Goal: Navigation & Orientation: Find specific page/section

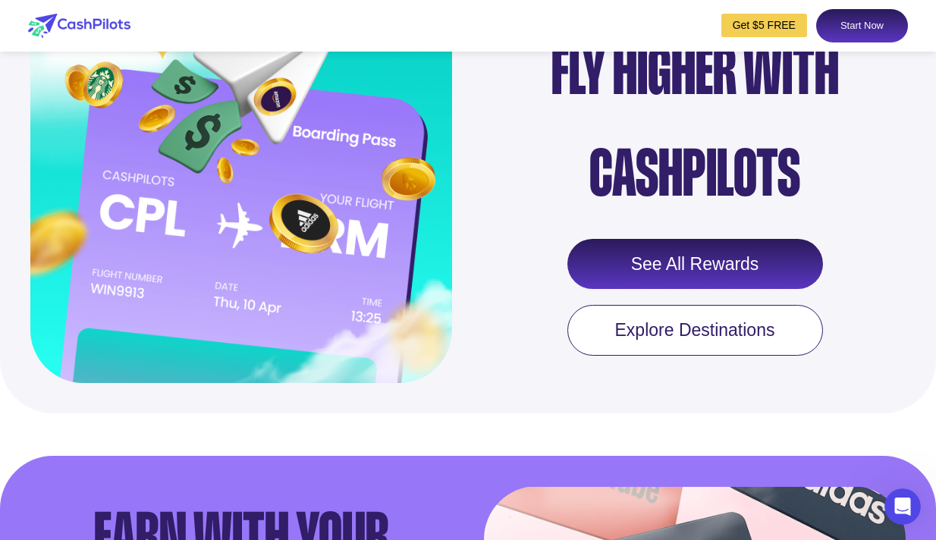
scroll to position [1838, 0]
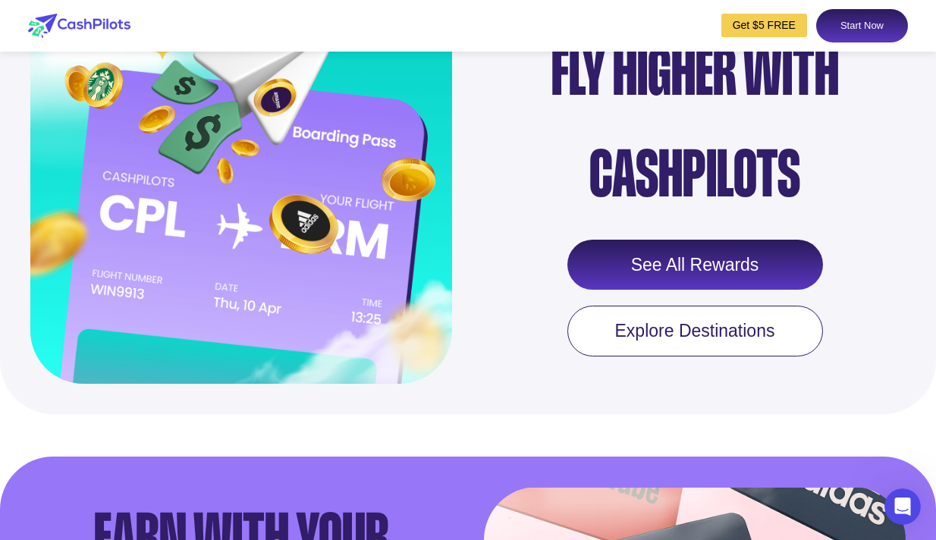
click at [646, 278] on link "See All Rewards" at bounding box center [696, 265] width 256 height 50
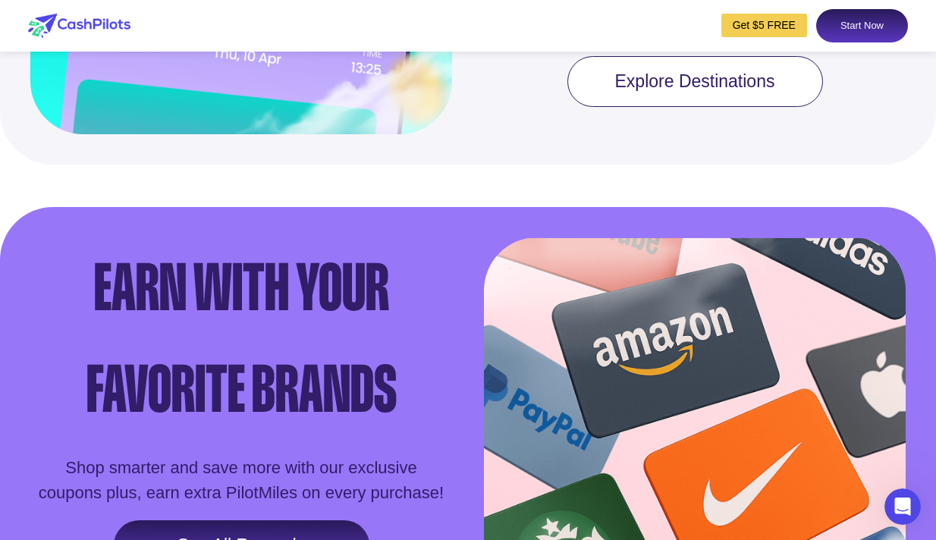
scroll to position [2087, 0]
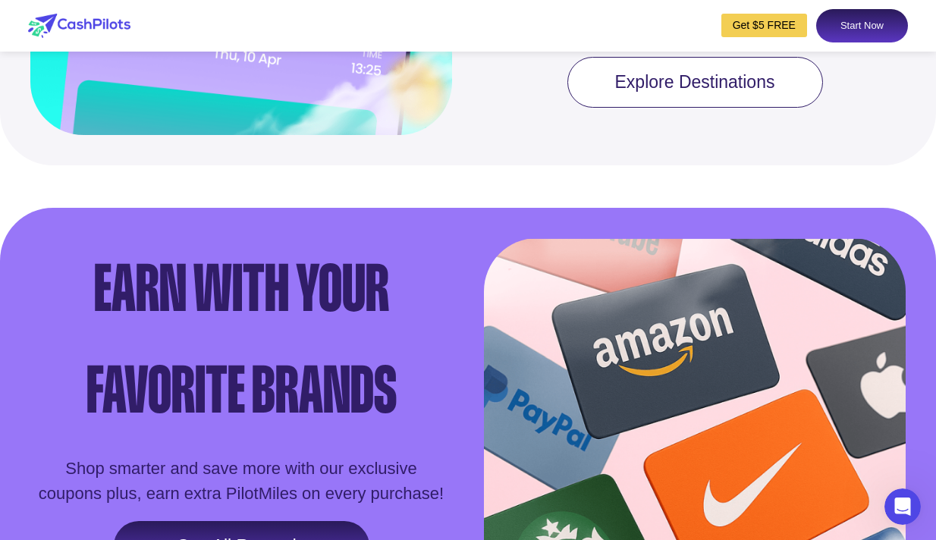
click at [696, 106] on link "Explore Destinations" at bounding box center [696, 83] width 256 height 52
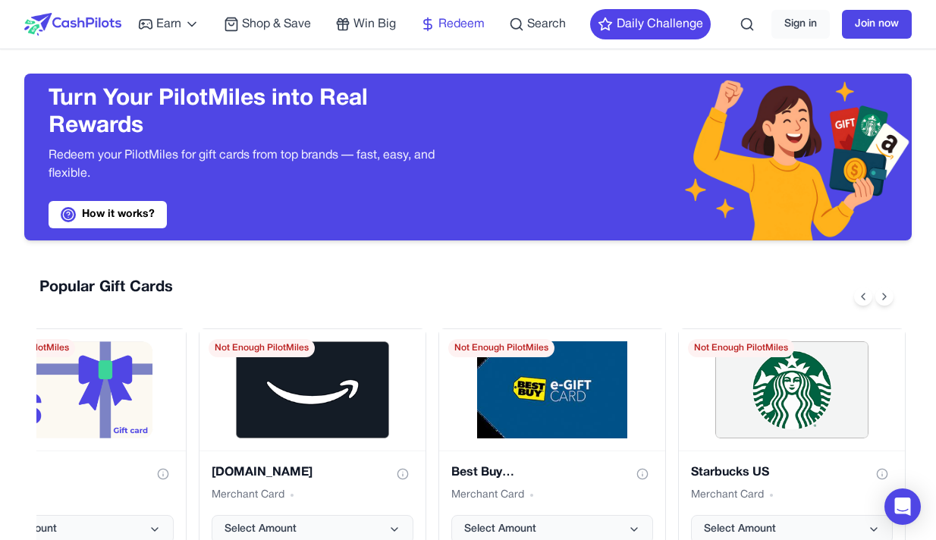
click at [428, 20] on icon at bounding box center [427, 24] width 15 height 15
click at [433, 30] on icon at bounding box center [427, 24] width 15 height 15
click at [252, 20] on span "Shop & Save" at bounding box center [276, 24] width 69 height 18
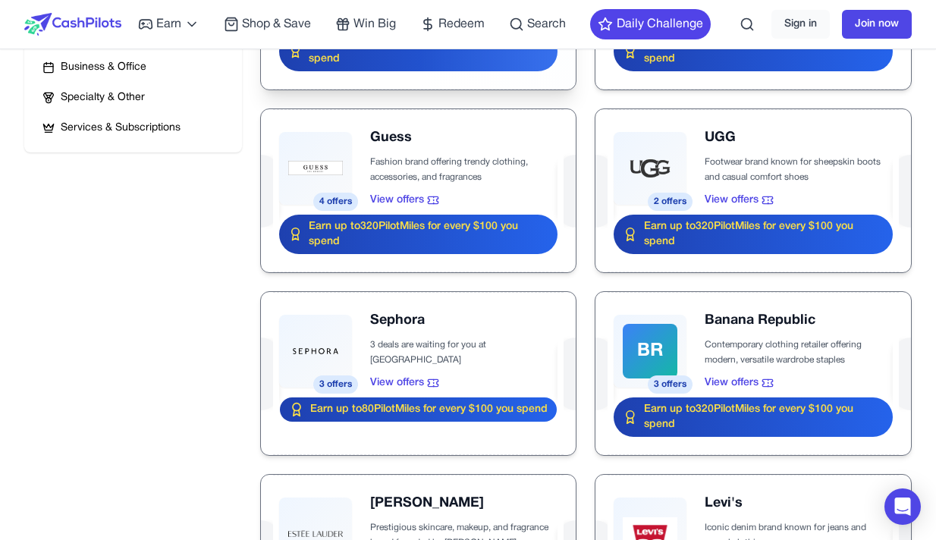
scroll to position [680, 0]
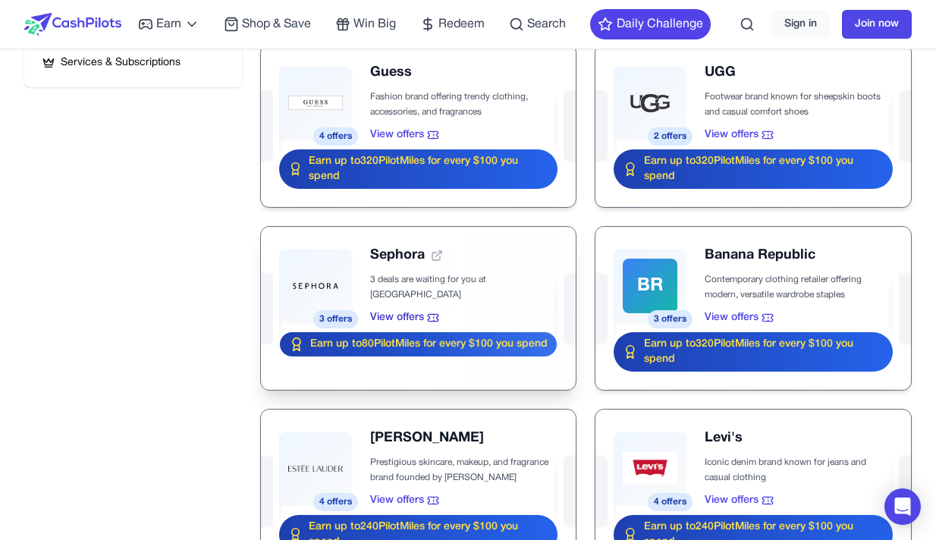
click at [436, 302] on div at bounding box center [419, 308] width 316 height 163
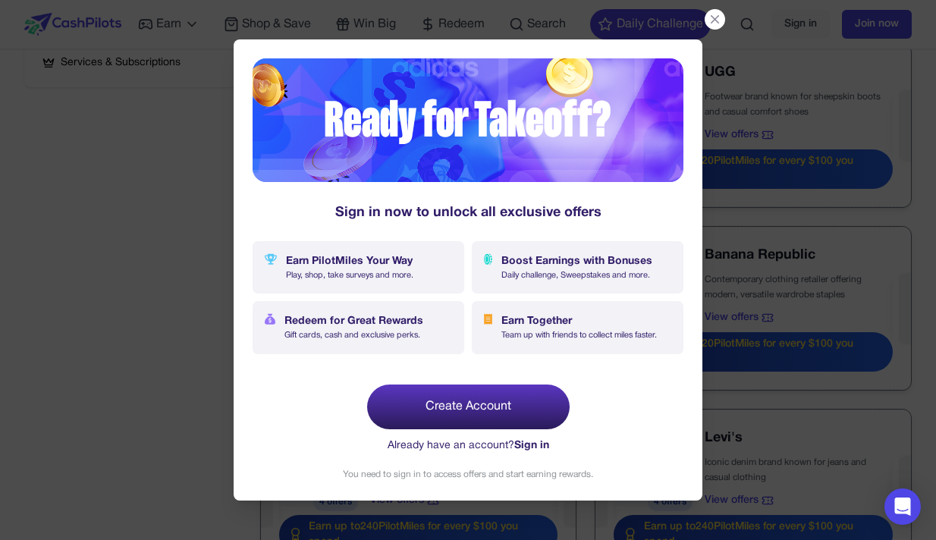
click at [715, 20] on icon at bounding box center [715, 19] width 14 height 14
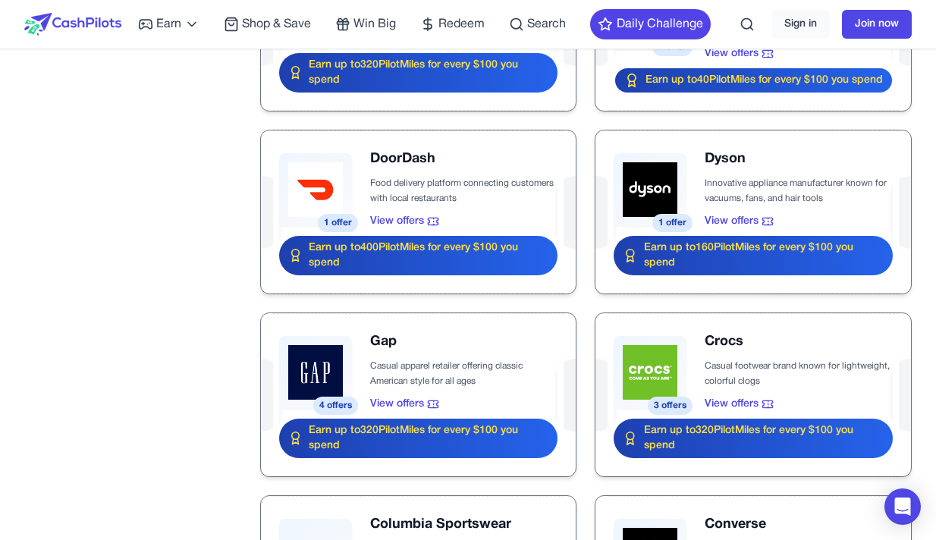
scroll to position [1767, 0]
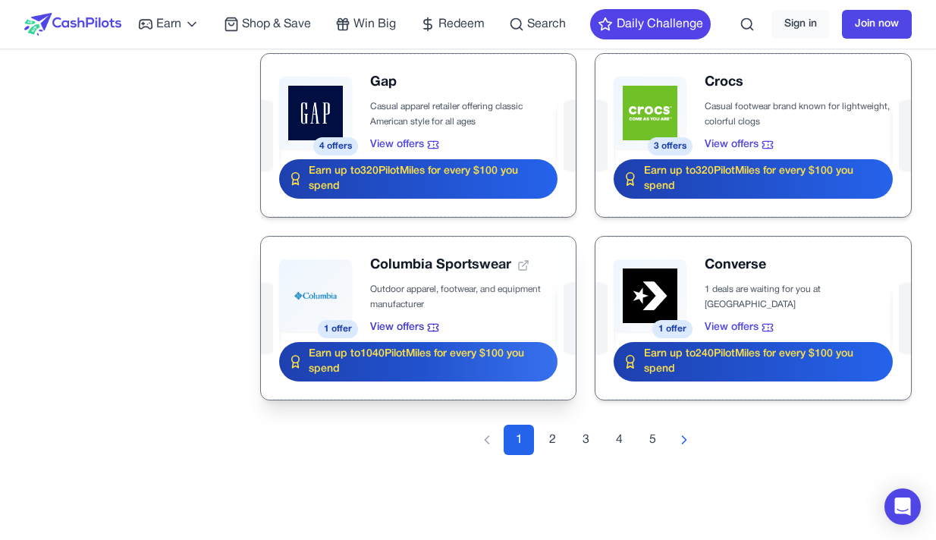
click at [420, 268] on div at bounding box center [419, 318] width 316 height 163
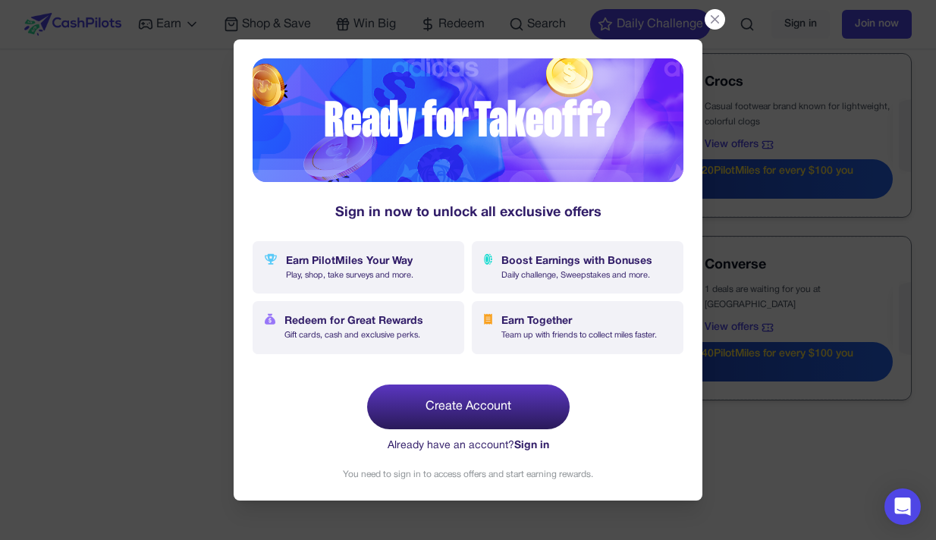
click at [709, 27] on icon at bounding box center [715, 19] width 14 height 14
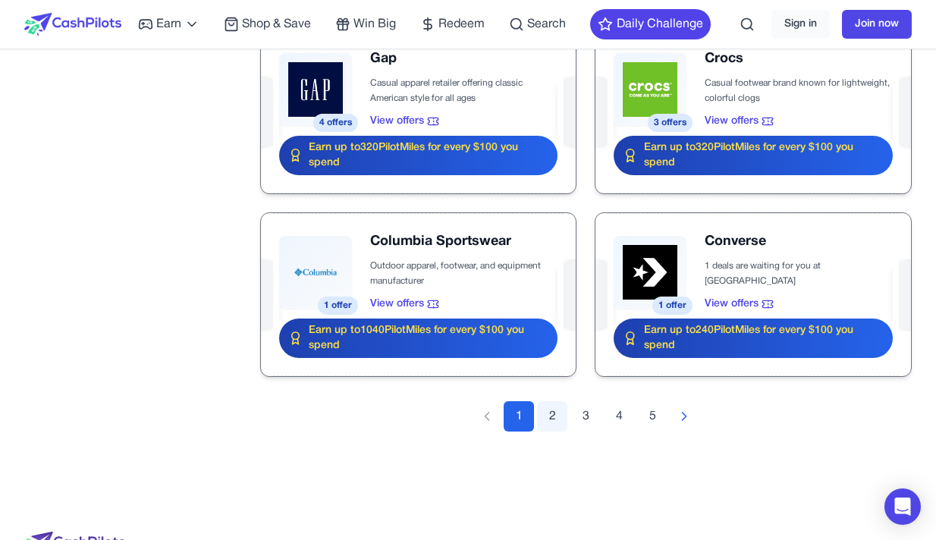
click at [547, 432] on button "2" at bounding box center [552, 416] width 30 height 30
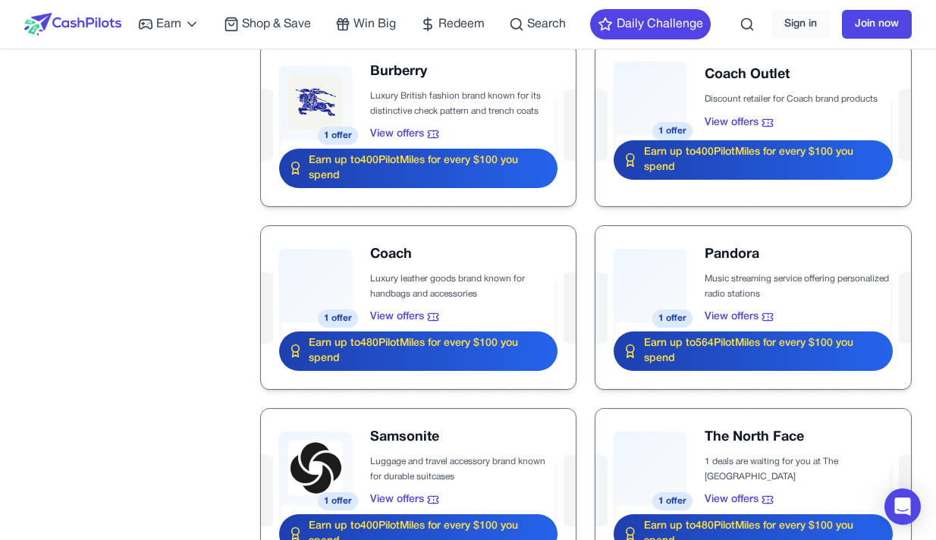
scroll to position [1791, 0]
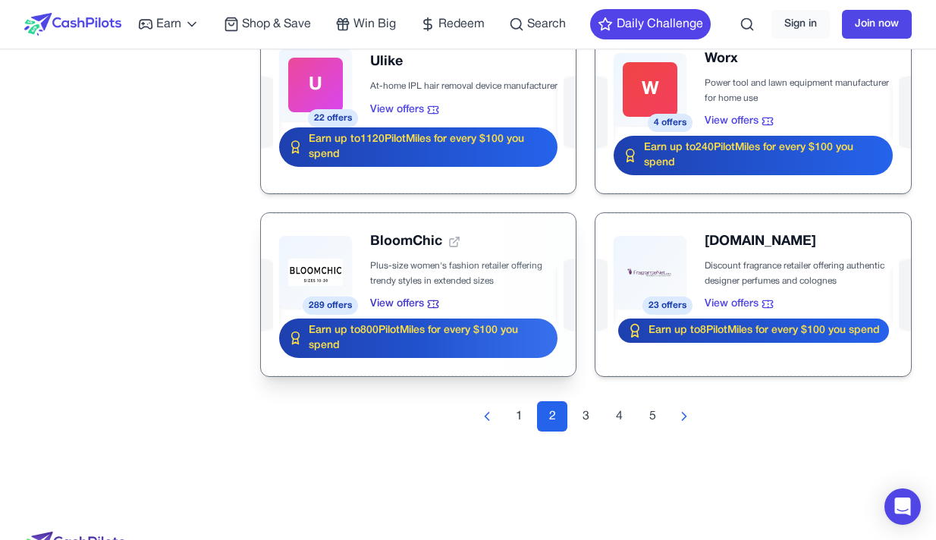
click at [337, 302] on div at bounding box center [419, 294] width 316 height 163
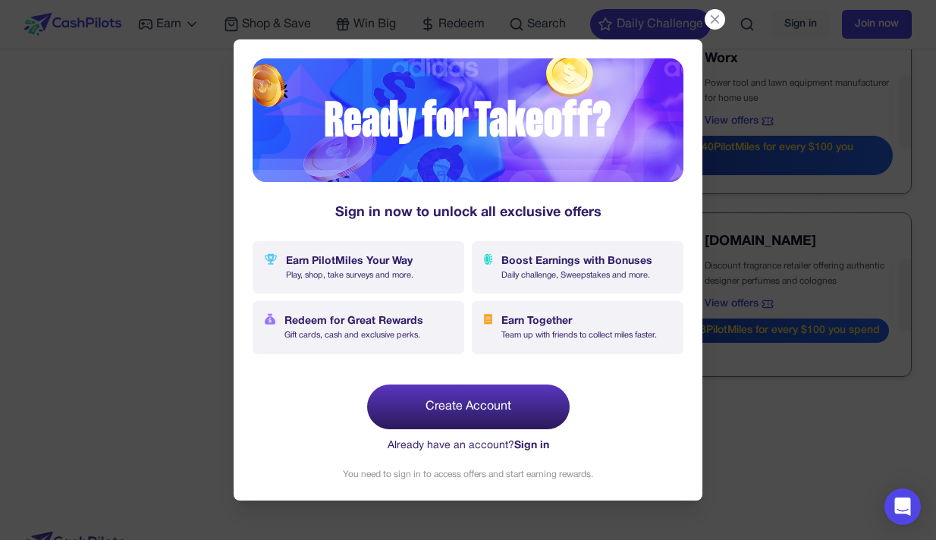
click at [706, 24] on div at bounding box center [715, 19] width 20 height 20
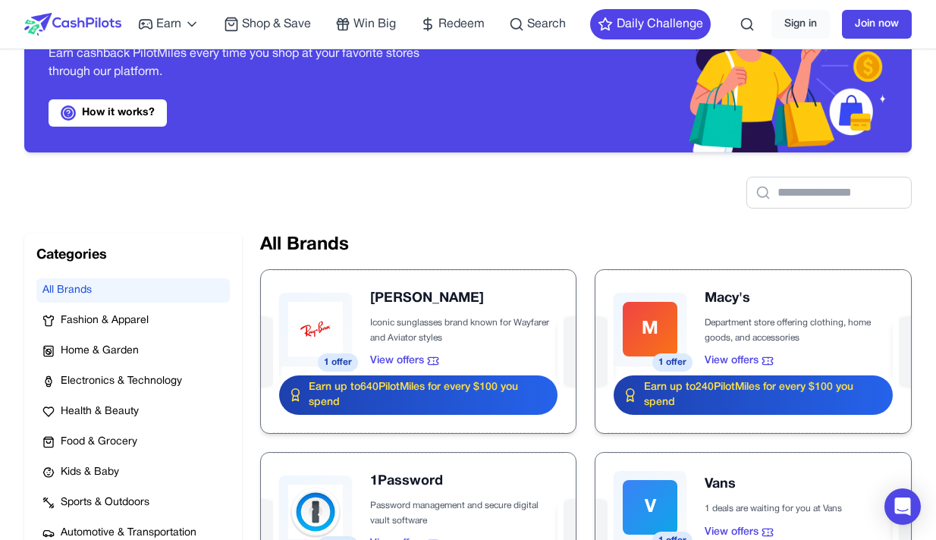
scroll to position [100, 0]
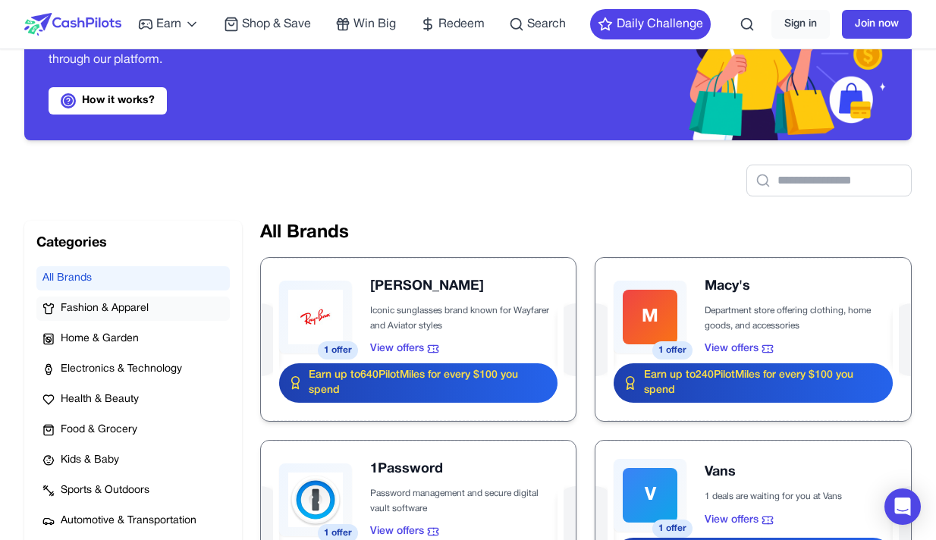
click at [131, 308] on span "Fashion & Apparel" at bounding box center [105, 308] width 88 height 15
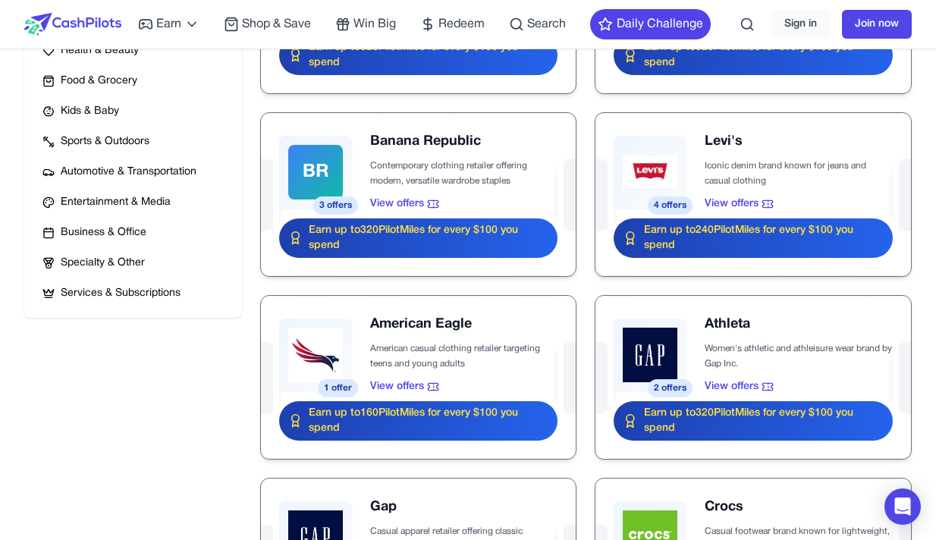
scroll to position [451, 0]
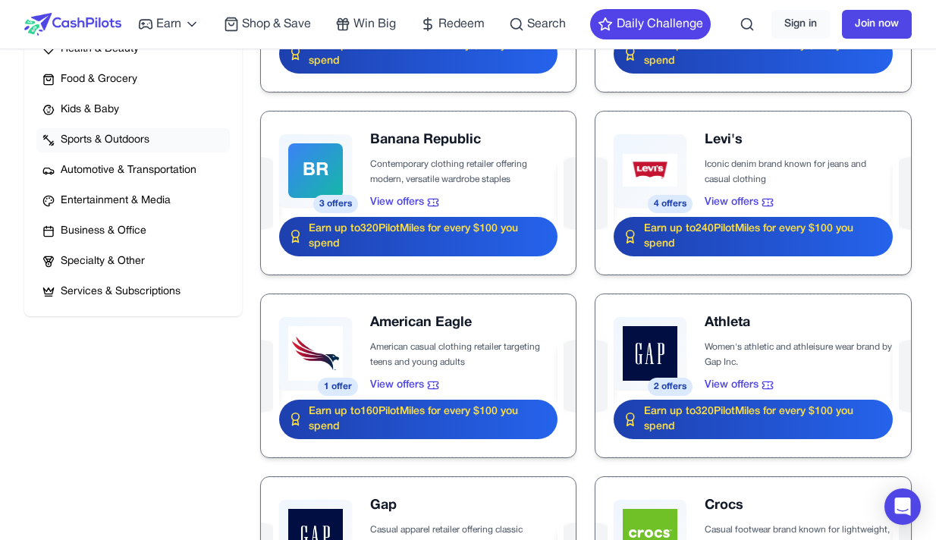
click at [114, 140] on span "Sports & Outdoors" at bounding box center [105, 140] width 89 height 15
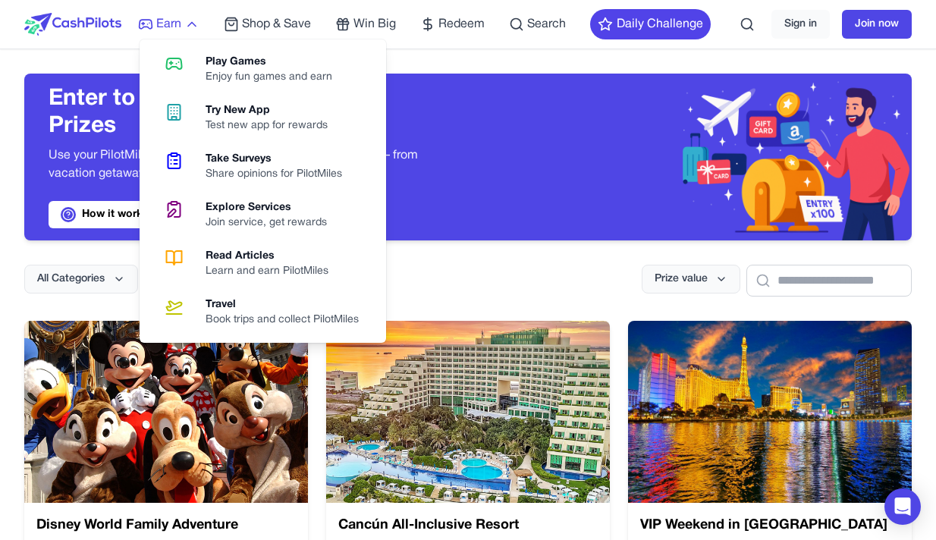
click at [193, 24] on icon at bounding box center [191, 24] width 15 height 15
